Goal: Task Accomplishment & Management: Use online tool/utility

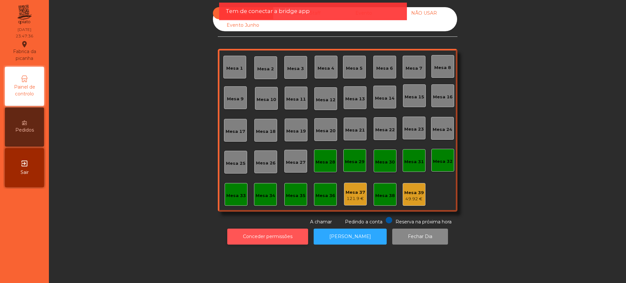
click at [271, 236] on button "Conceder permissões" at bounding box center [267, 237] width 81 height 16
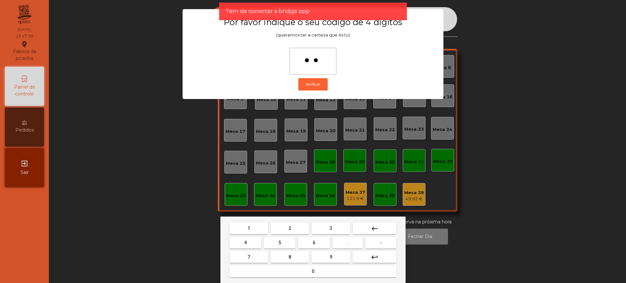
type input "***"
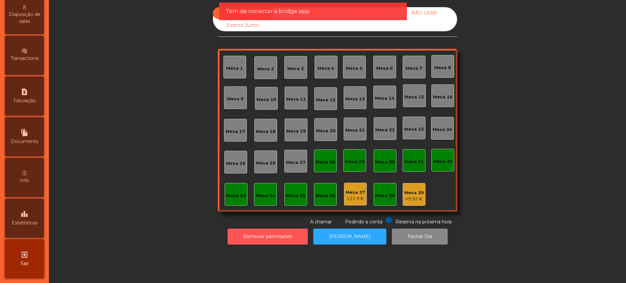
scroll to position [276, 0]
click at [19, 214] on div "leaderboard Estatísticas" at bounding box center [24, 217] width 39 height 39
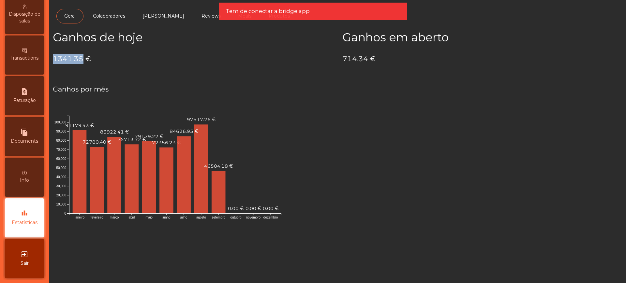
drag, startPoint x: 54, startPoint y: 58, endPoint x: 83, endPoint y: 59, distance: 28.7
click at [83, 59] on h4 "1341.35 €" at bounding box center [193, 59] width 280 height 10
copy h4 "1341.35"
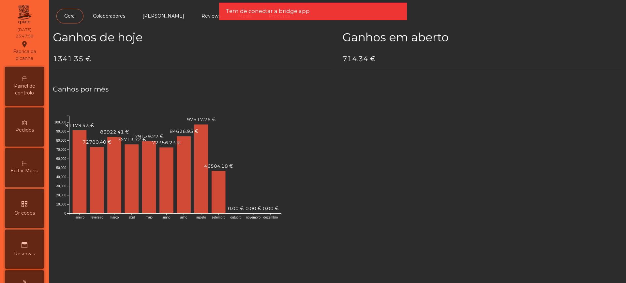
click at [31, 85] on span "Painel de controlo" at bounding box center [25, 90] width 36 height 14
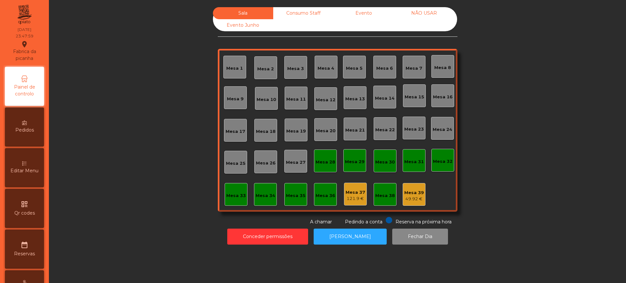
click at [365, 14] on div "Evento" at bounding box center [363, 13] width 60 height 12
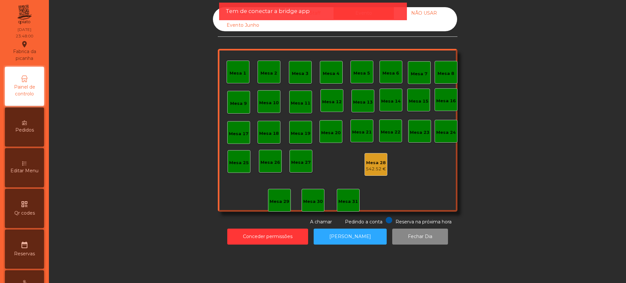
click at [371, 161] on div "Mesa 28" at bounding box center [376, 163] width 20 height 7
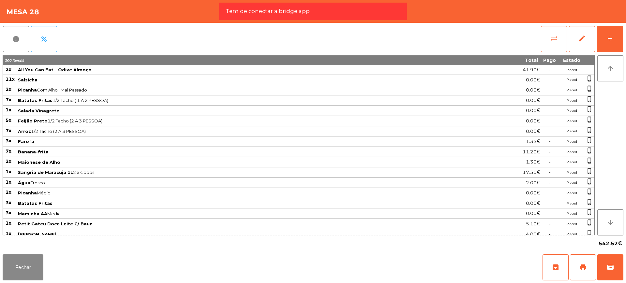
click at [549, 36] on button "sync_alt" at bounding box center [554, 39] width 26 height 26
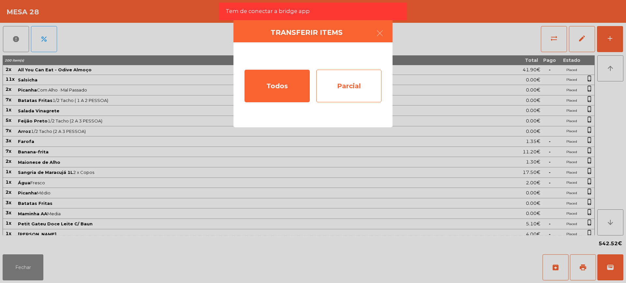
click at [362, 82] on div "Parcial" at bounding box center [348, 86] width 65 height 33
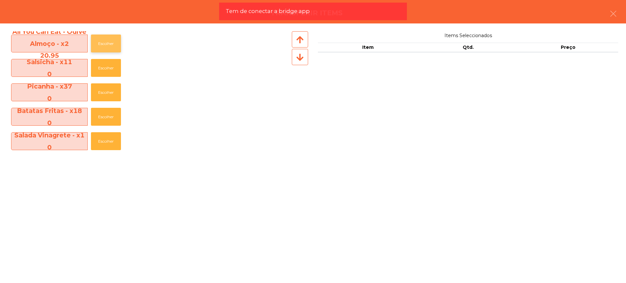
click at [107, 45] on button "Escolher" at bounding box center [106, 44] width 30 height 18
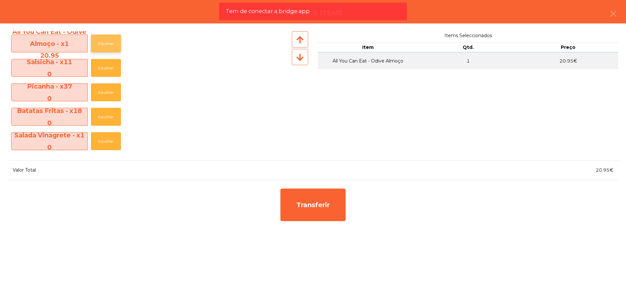
click at [107, 45] on button "Escolher" at bounding box center [106, 44] width 30 height 18
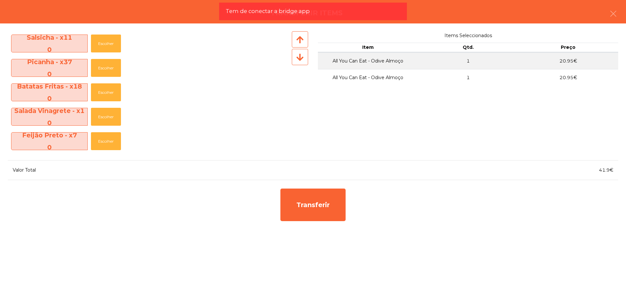
scroll to position [122, 0]
click at [106, 91] on button "Escolher" at bounding box center [106, 92] width 30 height 18
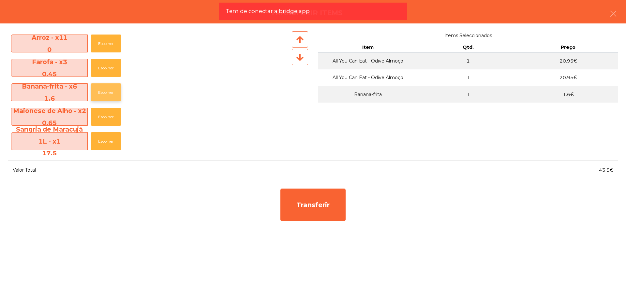
click at [106, 92] on button "Escolher" at bounding box center [106, 92] width 30 height 18
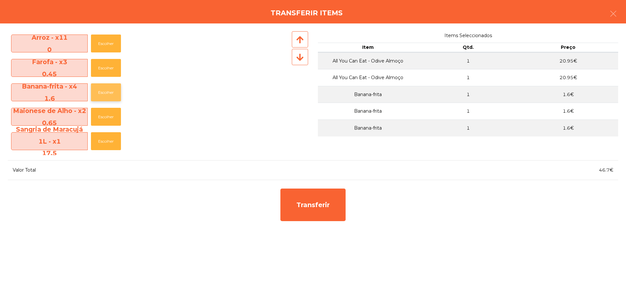
click at [107, 92] on button "Escolher" at bounding box center [106, 92] width 30 height 18
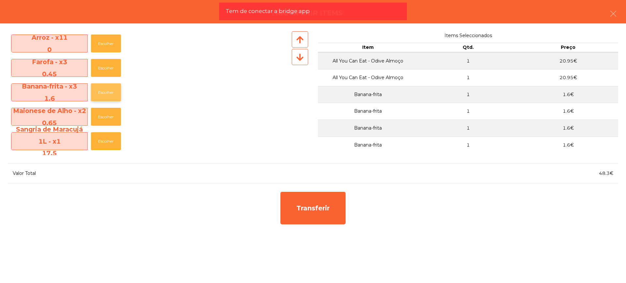
click at [107, 92] on button "Escolher" at bounding box center [106, 92] width 30 height 18
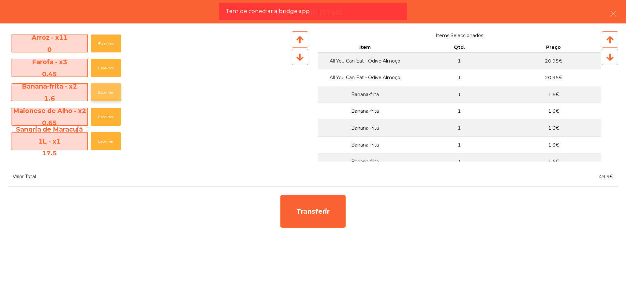
click at [107, 92] on button "Escolher" at bounding box center [106, 92] width 30 height 18
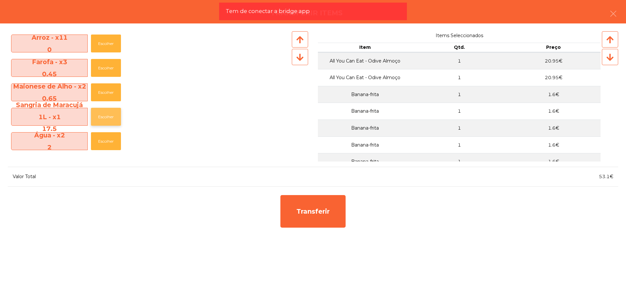
click at [107, 114] on button "Escolher" at bounding box center [106, 117] width 30 height 18
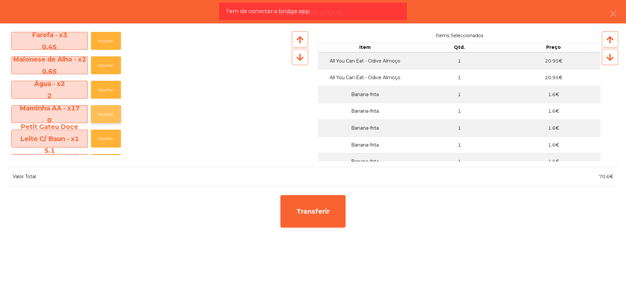
scroll to position [163, 0]
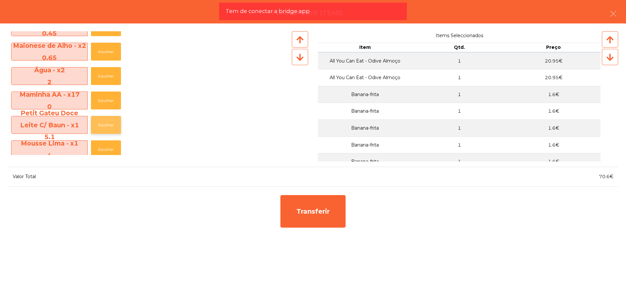
click at [113, 119] on button "Escolher" at bounding box center [106, 125] width 30 height 18
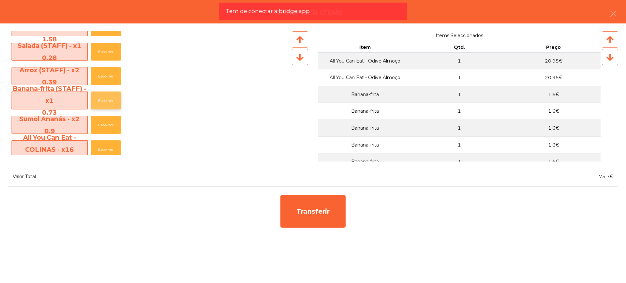
scroll to position [326, 0]
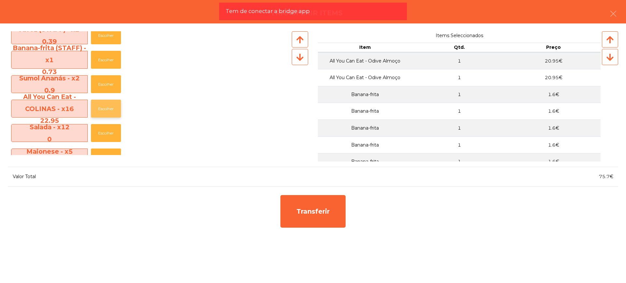
click at [108, 108] on button "Escolher" at bounding box center [106, 109] width 30 height 18
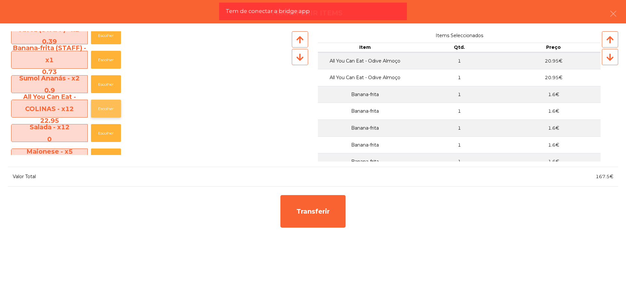
click at [108, 108] on button "Escolher" at bounding box center [106, 109] width 30 height 18
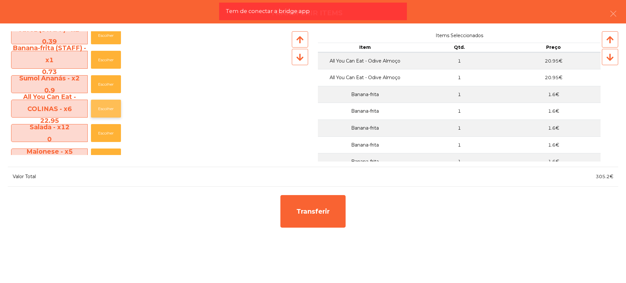
click at [108, 108] on button "Escolher" at bounding box center [106, 109] width 30 height 18
click at [101, 85] on button "Escolher" at bounding box center [106, 84] width 30 height 18
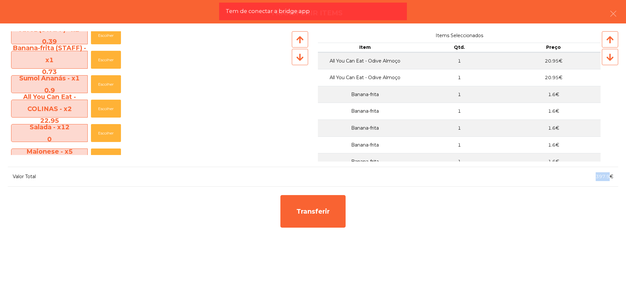
drag, startPoint x: 595, startPoint y: 179, endPoint x: 610, endPoint y: 179, distance: 14.7
click at [610, 179] on div "397.9€" at bounding box center [465, 176] width 305 height 9
drag, startPoint x: 22, startPoint y: 79, endPoint x: 76, endPoint y: 90, distance: 55.2
click at [76, 90] on span "Sumol Ananás - x1 0.9" at bounding box center [49, 84] width 76 height 24
drag, startPoint x: 595, startPoint y: 181, endPoint x: 603, endPoint y: 180, distance: 7.2
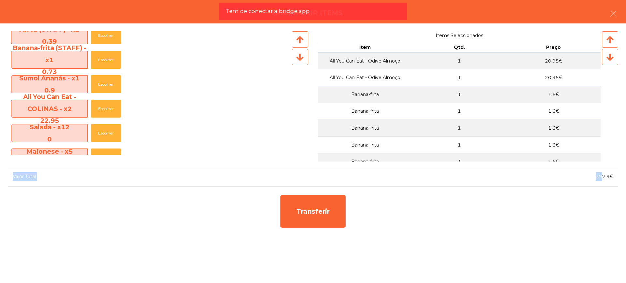
click at [603, 180] on div "Salsicha - x11 0 Escolher Picanha - x37 0 Escolher Batatas Fritas - x18 0 Escol…" at bounding box center [313, 153] width 626 height 260
click at [601, 179] on span "397.9€" at bounding box center [604, 177] width 18 height 6
drag, startPoint x: 595, startPoint y: 177, endPoint x: 609, endPoint y: 178, distance: 13.4
click at [609, 178] on div "397.9€" at bounding box center [465, 176] width 305 height 9
copy span "397.9"
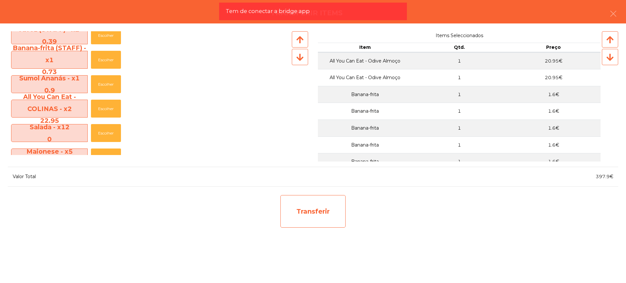
click at [318, 216] on div "Transferir" at bounding box center [312, 211] width 65 height 33
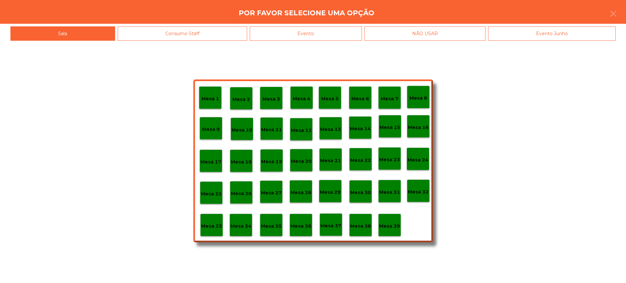
click at [338, 191] on p "Mesa 29" at bounding box center [330, 192] width 21 height 7
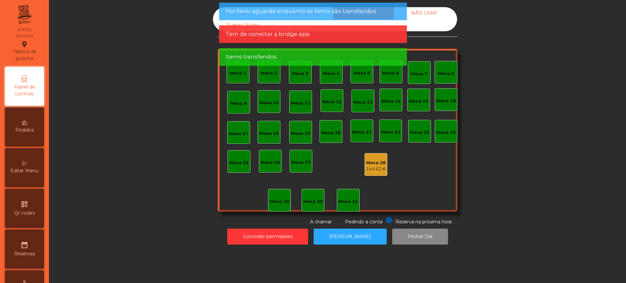
click at [375, 168] on div "144.62 €" at bounding box center [376, 169] width 20 height 7
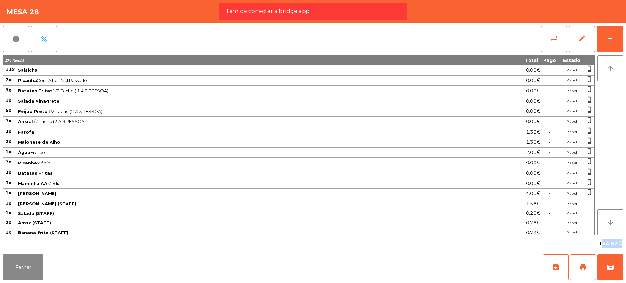
drag, startPoint x: 600, startPoint y: 243, endPoint x: 616, endPoint y: 247, distance: 16.8
click at [616, 247] on span "144.62€" at bounding box center [609, 244] width 23 height 10
copy span "144.62"
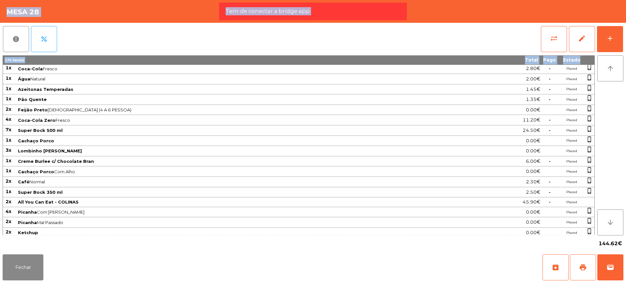
scroll to position [390, 0]
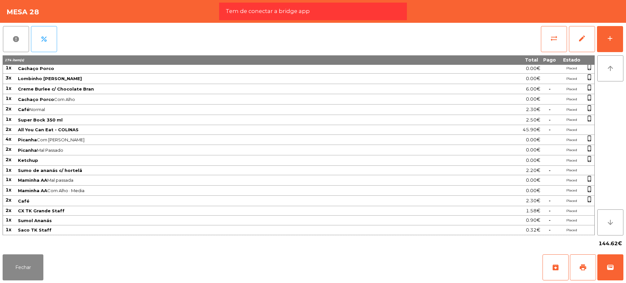
drag, startPoint x: 6, startPoint y: 68, endPoint x: 589, endPoint y: 233, distance: 606.5
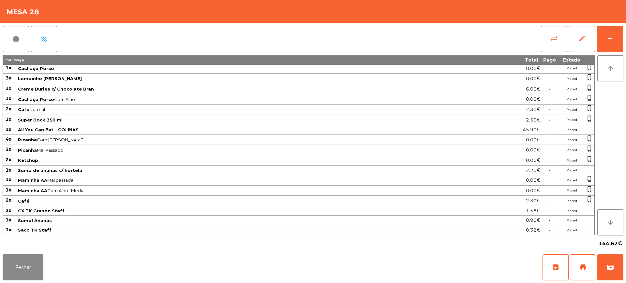
click at [582, 41] on span "edit" at bounding box center [582, 39] width 8 height 8
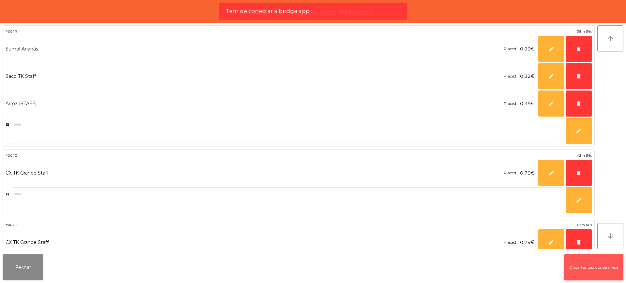
click at [597, 266] on button "Discartar pedidos da mesa" at bounding box center [593, 268] width 59 height 26
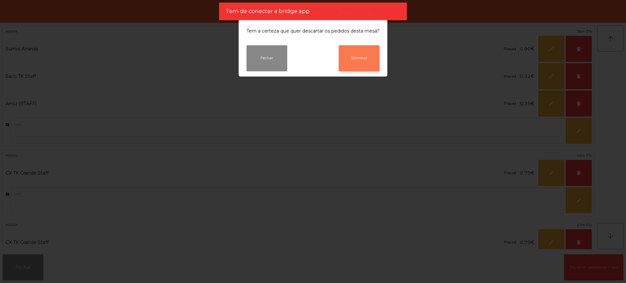
click at [351, 50] on button "Eliminar" at bounding box center [359, 58] width 41 height 26
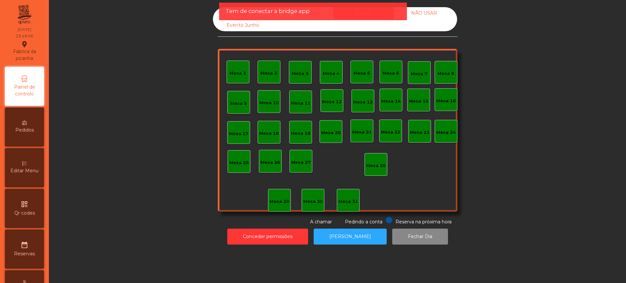
click at [216, 14] on div "Sala" at bounding box center [243, 13] width 60 height 12
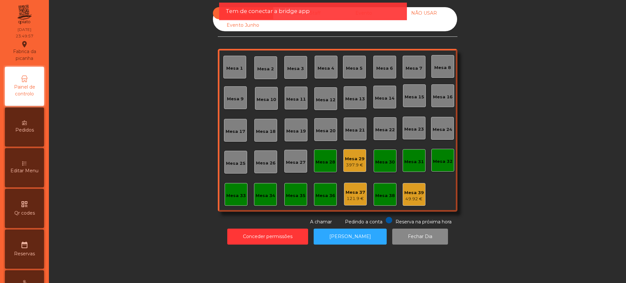
click at [351, 159] on div "Mesa 29" at bounding box center [355, 159] width 20 height 7
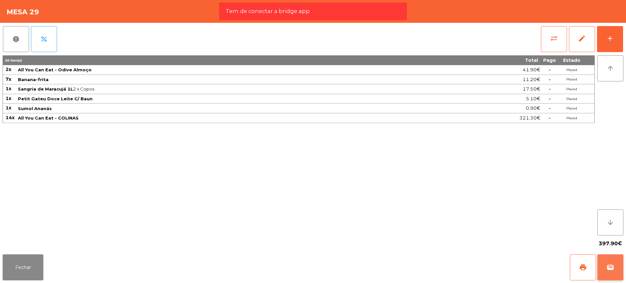
click at [614, 269] on button "wallet" at bounding box center [610, 268] width 26 height 26
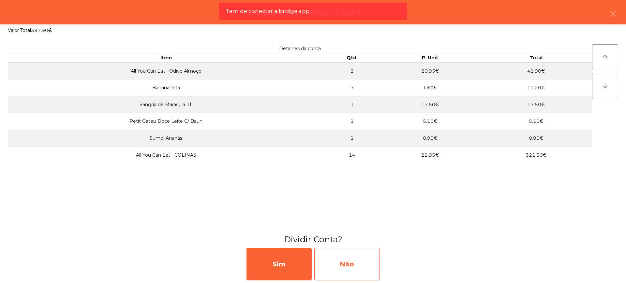
click at [338, 263] on div "Não" at bounding box center [346, 264] width 65 height 33
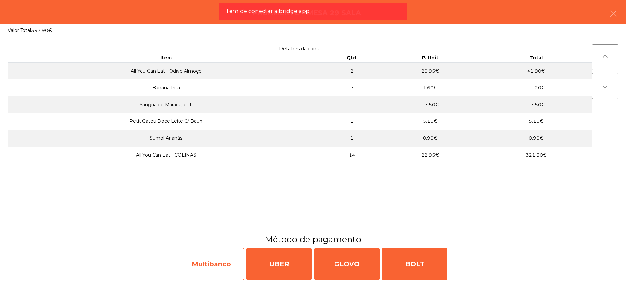
click at [199, 259] on div "Multibanco" at bounding box center [211, 264] width 65 height 33
select select "**"
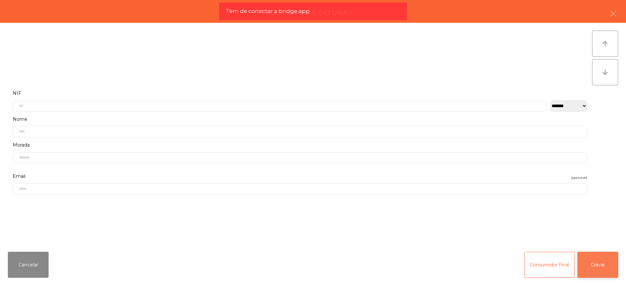
click at [589, 263] on button "Gravar" at bounding box center [597, 265] width 41 height 26
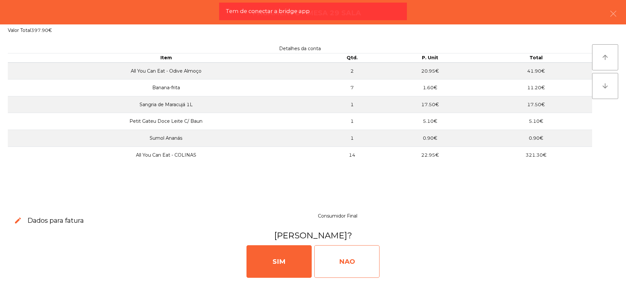
click at [330, 260] on div "NAO" at bounding box center [346, 261] width 65 height 33
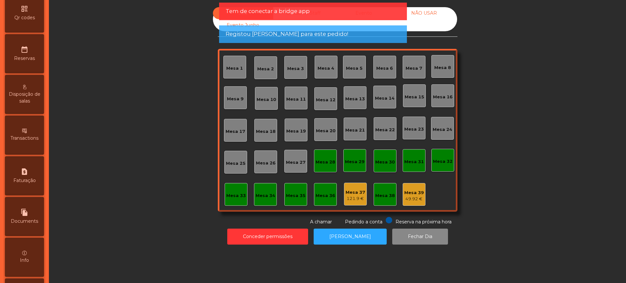
scroll to position [276, 0]
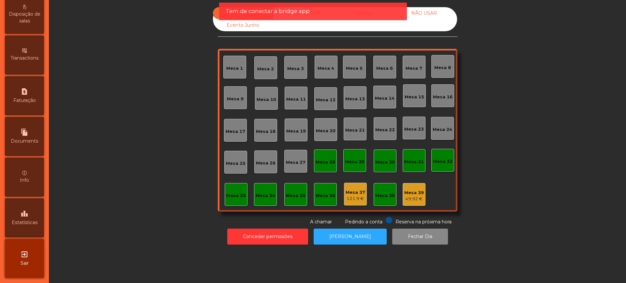
click at [25, 204] on div "leaderboard Estatísticas" at bounding box center [24, 217] width 39 height 39
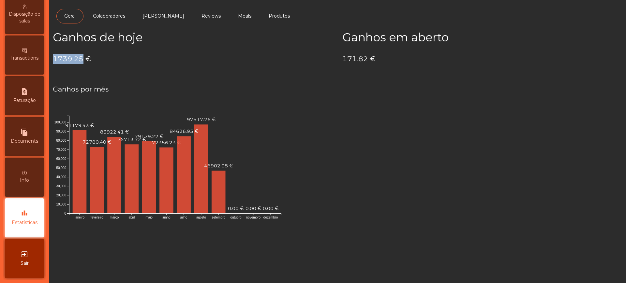
drag, startPoint x: 53, startPoint y: 60, endPoint x: 81, endPoint y: 56, distance: 28.6
click at [81, 56] on h4 "1739.25 €" at bounding box center [193, 59] width 280 height 10
copy h4 "1739.25"
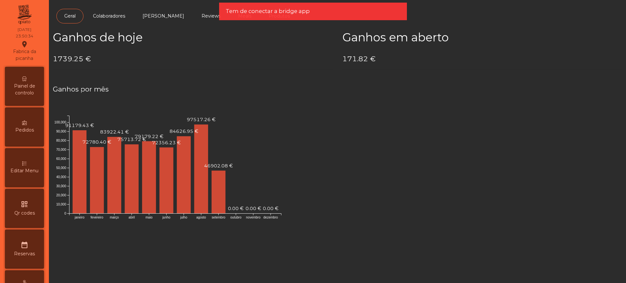
click at [25, 100] on div "Painel de controlo" at bounding box center [24, 86] width 39 height 39
